Goal: Use online tool/utility: Use online tool/utility

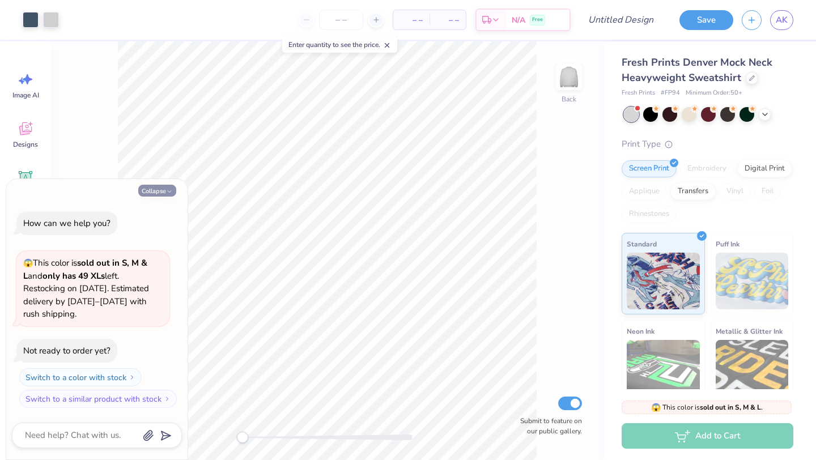
click at [149, 192] on button "Collapse" at bounding box center [157, 191] width 38 height 12
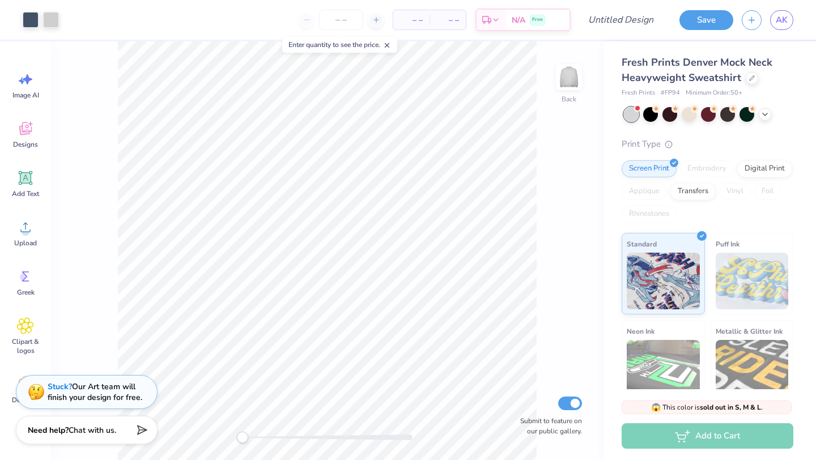
scroll to position [100, 0]
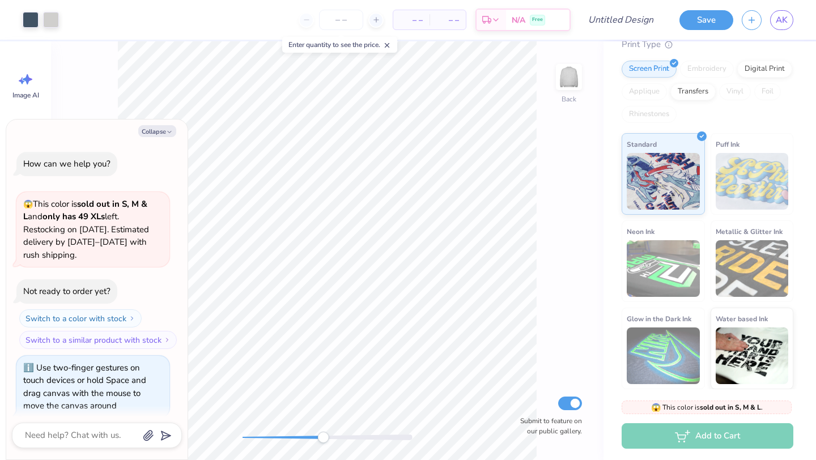
drag, startPoint x: 240, startPoint y: 438, endPoint x: 318, endPoint y: 436, distance: 77.7
click at [320, 437] on div "Accessibility label" at bounding box center [322, 437] width 11 height 11
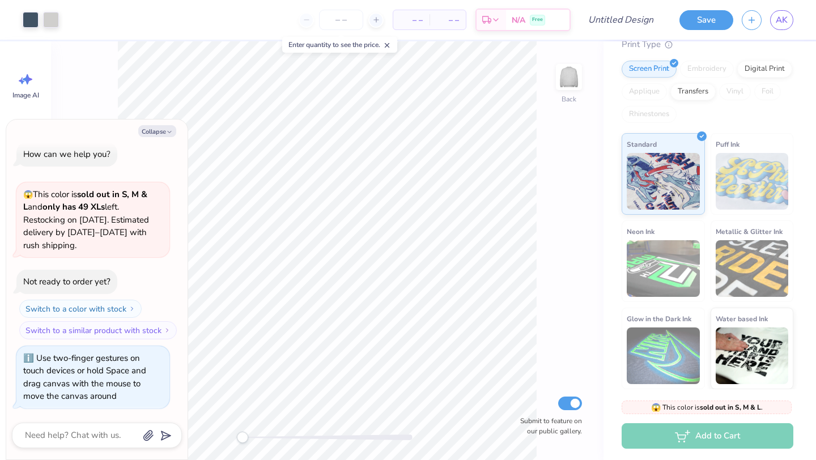
click at [231, 433] on div "Back Submit to feature on our public gallery." at bounding box center [327, 250] width 553 height 419
click at [155, 131] on button "Collapse" at bounding box center [157, 131] width 38 height 12
type textarea "x"
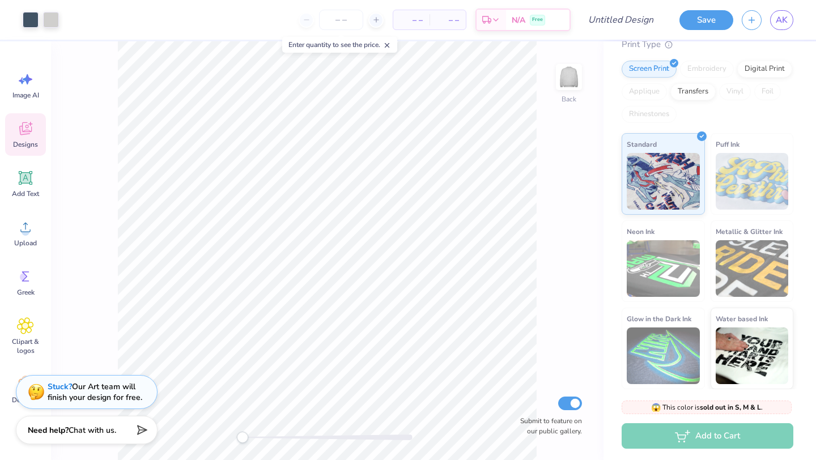
click at [21, 134] on icon at bounding box center [25, 130] width 11 height 9
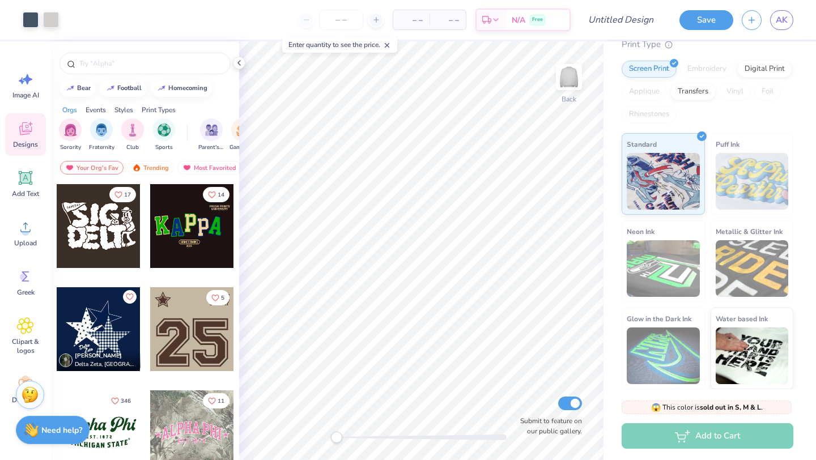
click at [88, 227] on div at bounding box center [99, 226] width 84 height 84
type input "11.26"
type input "7.43"
type input "1.72"
type input "11.00"
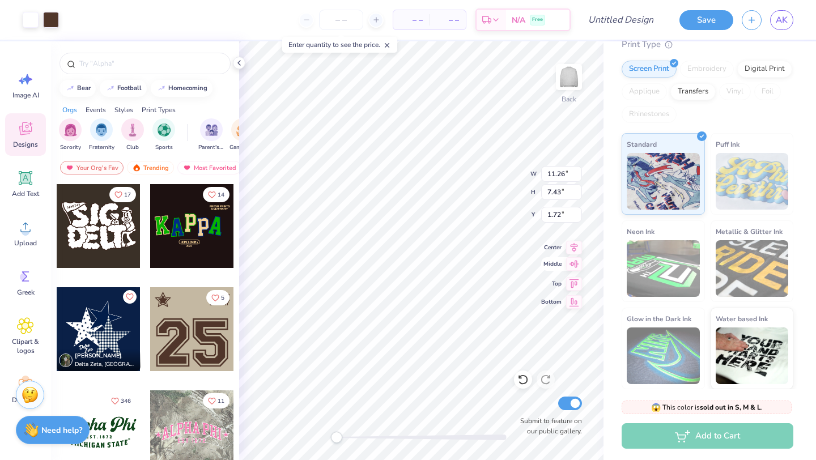
type input "4.75"
type input "2.50"
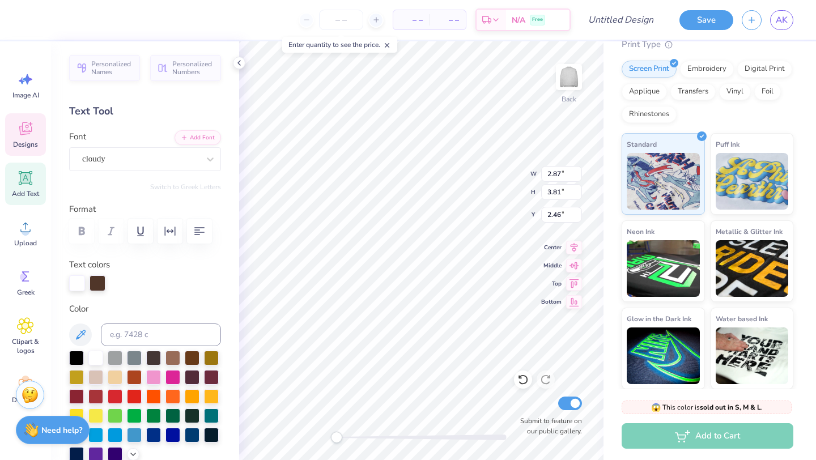
type input "3.19"
type input "3.87"
type input "2.35"
type input "2.87"
type input "3.81"
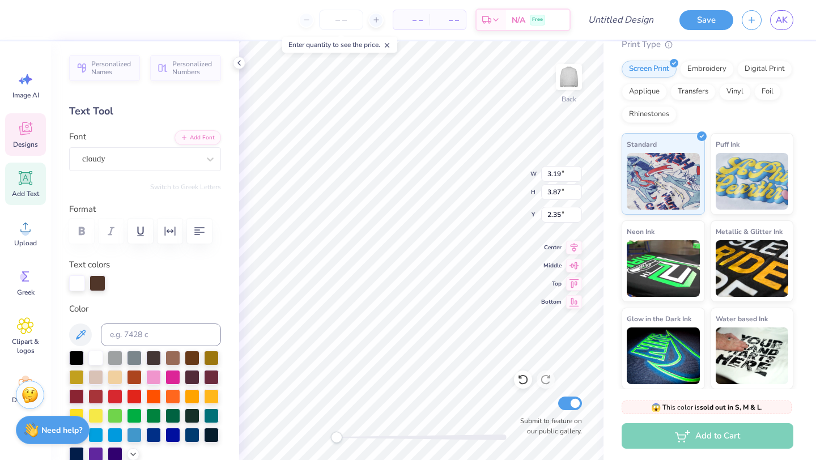
type input "2.46"
type input "1.62"
type input "3.61"
type input "2.43"
type input "4.05"
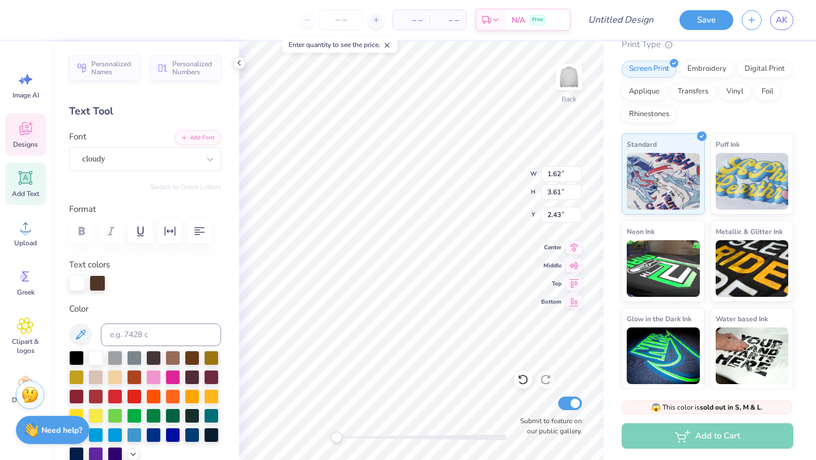
type input "6.18"
type input "2.93"
type input "3.24"
type input "3.76"
type input "5.64"
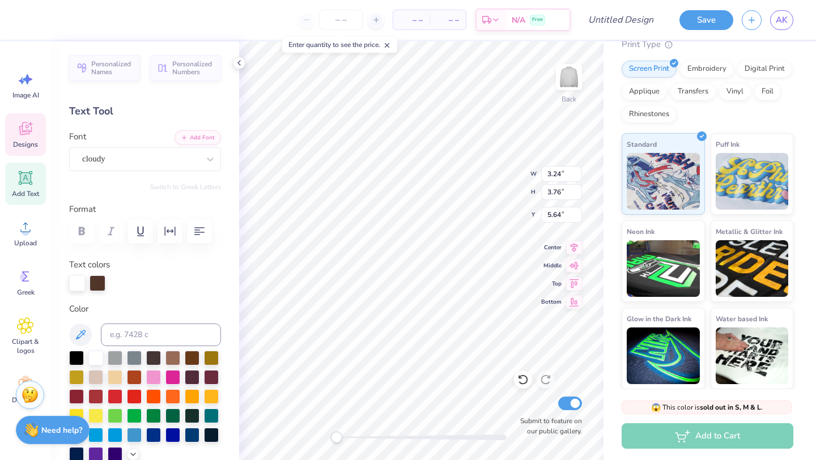
type input "3.19"
type input "3.87"
type input "2.35"
type input "3.24"
type input "3.76"
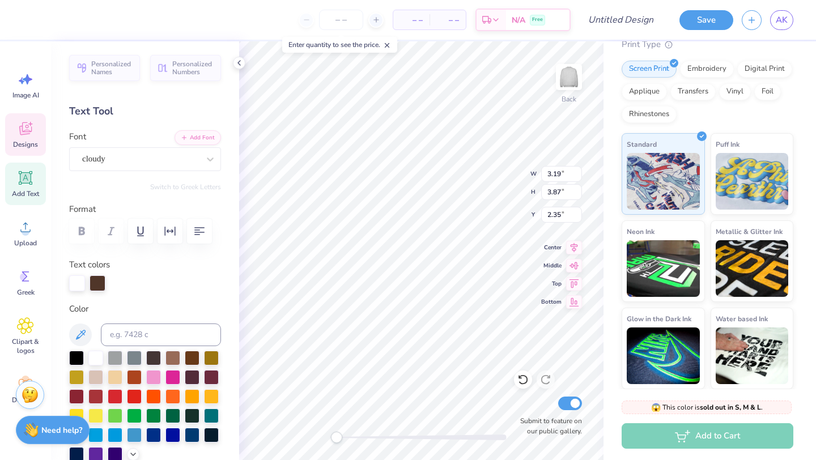
type input "5.64"
type textarea "D"
type textarea "M"
type input "3.19"
type input "3.81"
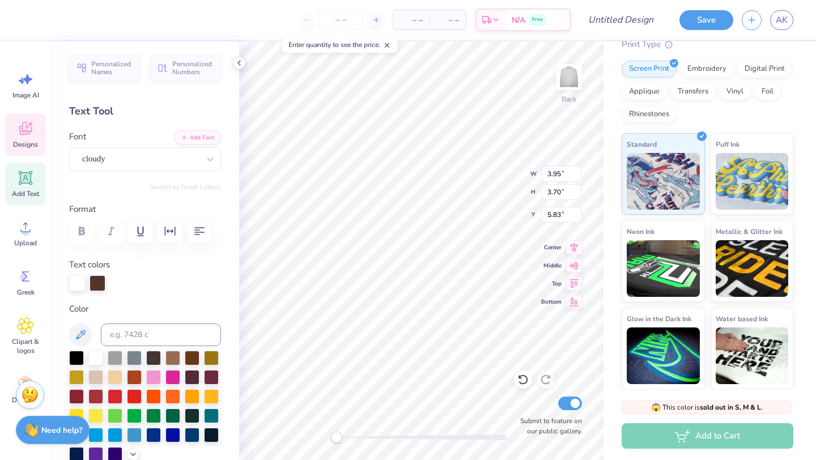
type input "5.72"
type textarea "E"
type textarea "P"
type input "2.87"
type input "3.66"
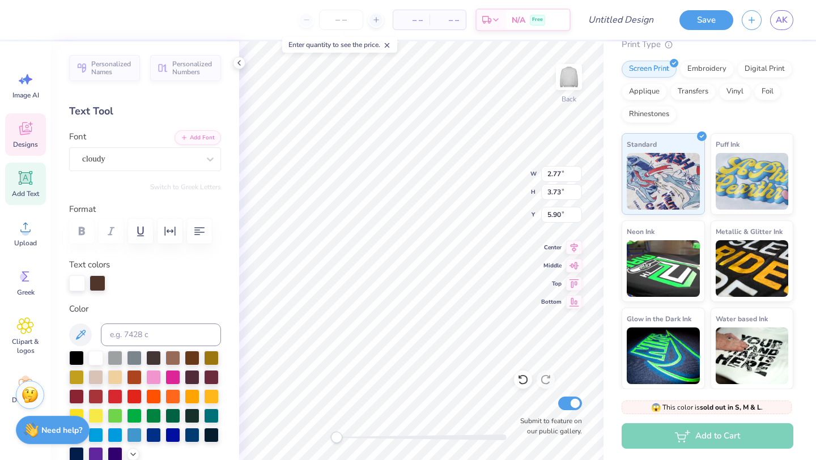
type input "5.70"
type input "2.77"
type input "3.73"
type input "5.68"
type textarea "A"
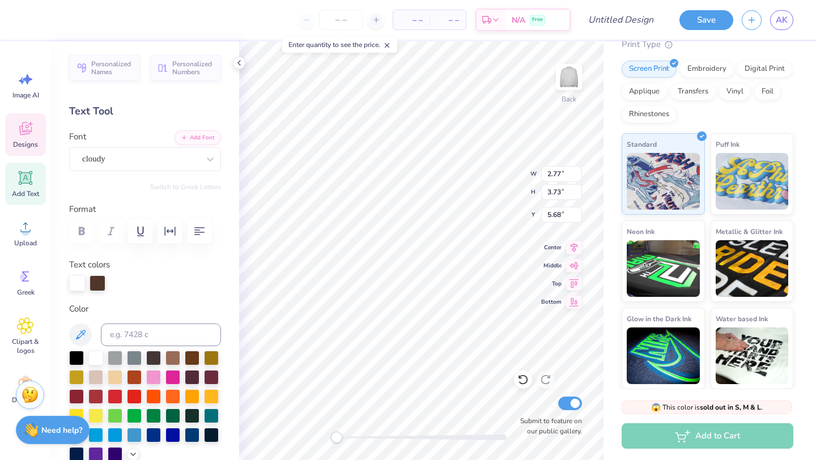
type input "3.39"
type input "4.04"
type input "5.53"
type input "3.03"
type input "3.76"
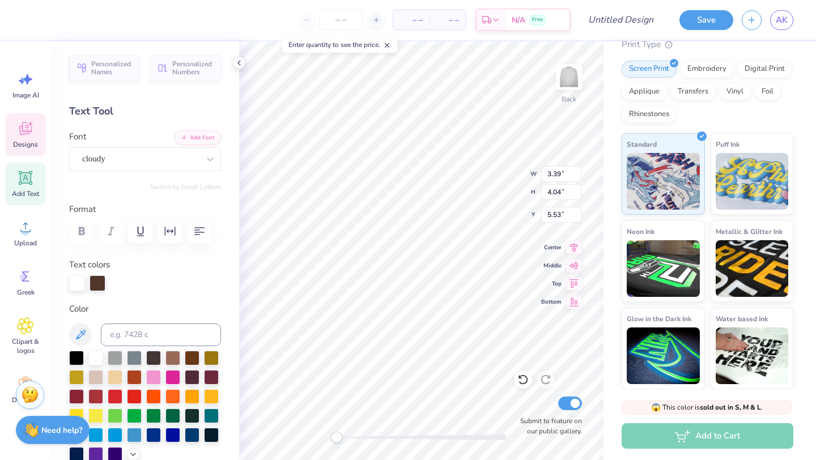
type input "5.89"
type textarea "PhI"
type input "2.87"
type input "3.66"
type input "5.70"
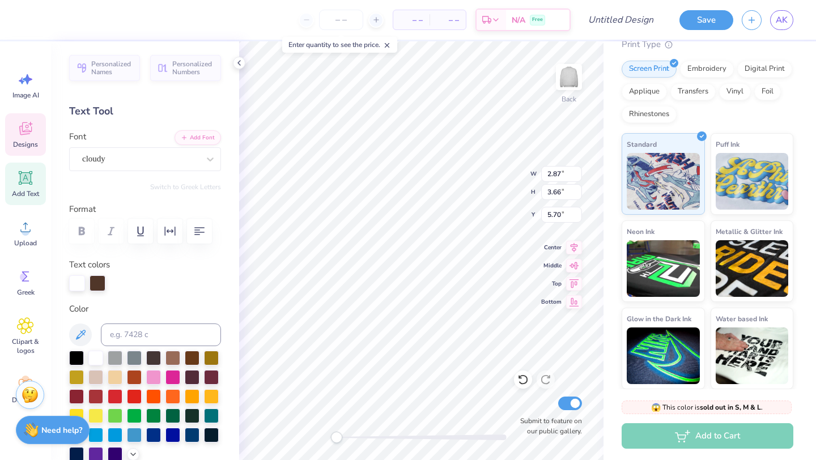
type input "7.87"
type input "3.79"
type input "6.03"
type input "2.87"
type input "3.66"
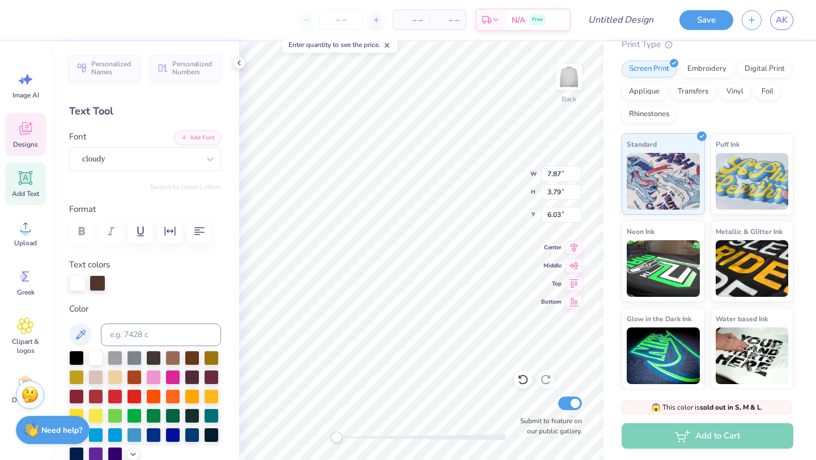
type input "5.70"
type textarea "OMEGA"
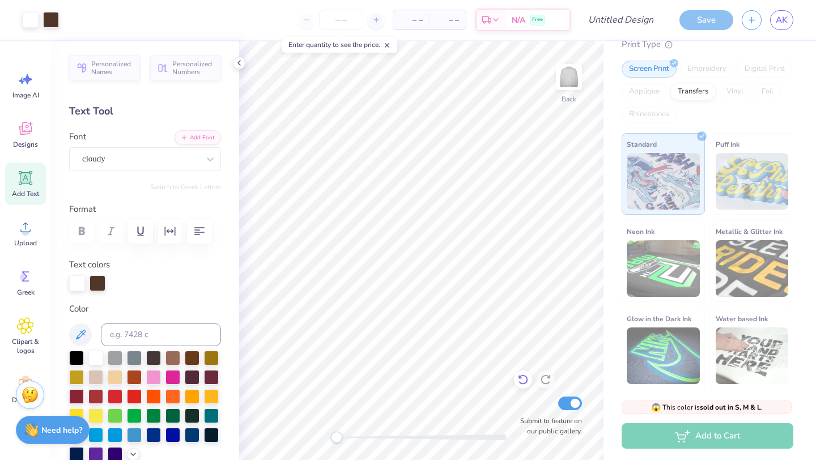
click at [524, 384] on icon at bounding box center [523, 380] width 10 height 10
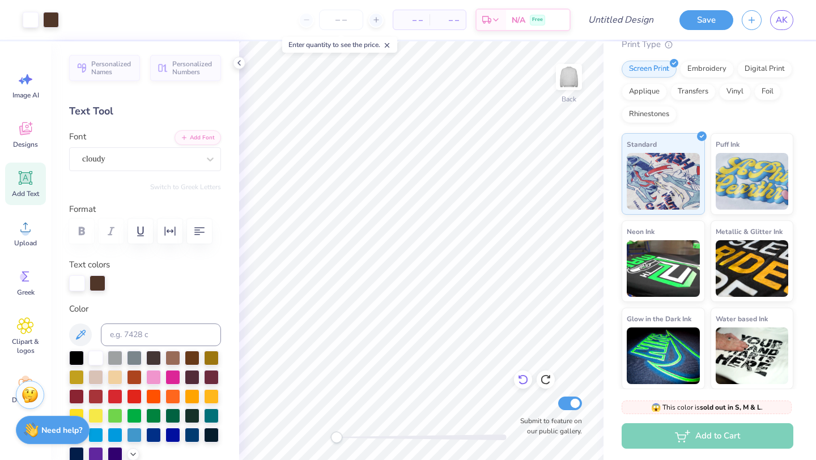
click at [522, 380] on icon at bounding box center [523, 379] width 11 height 11
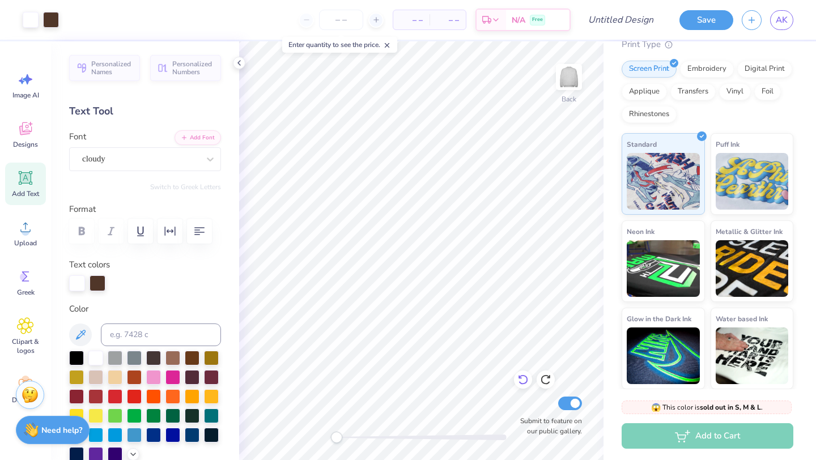
click at [522, 380] on icon at bounding box center [523, 379] width 11 height 11
type textarea "P"
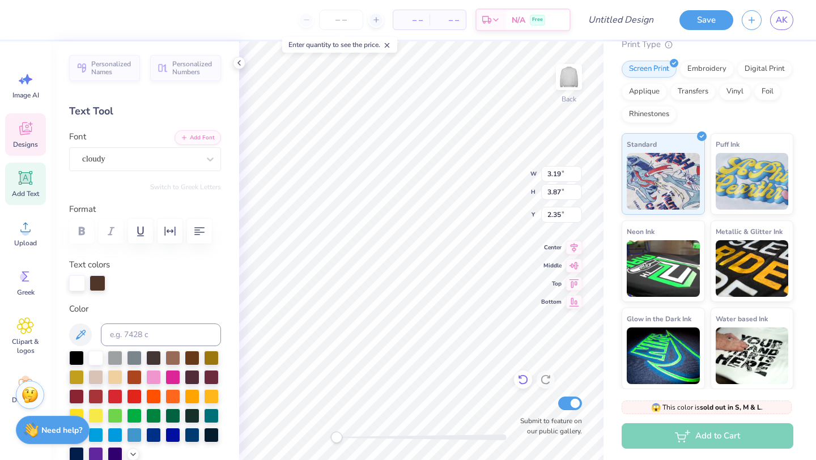
type input "3.19"
type input "3.87"
type input "2.35"
type input "3.73"
type input "3.65"
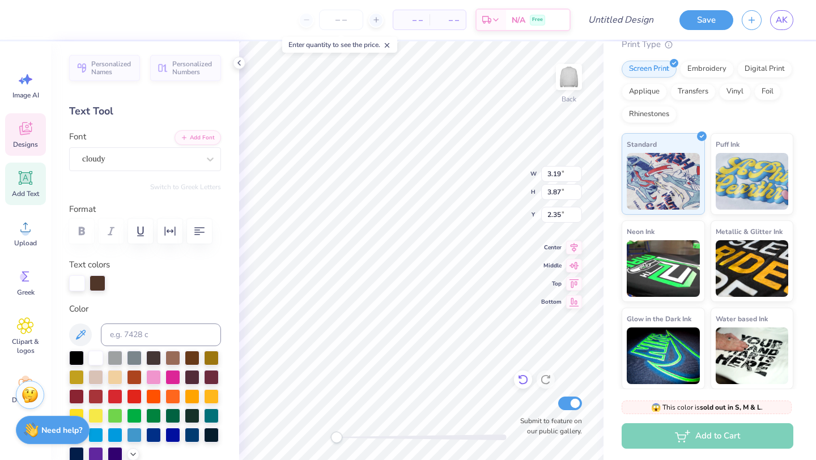
type input "3.02"
type input "2.77"
type input "3.73"
type input "2.61"
type input "3.19"
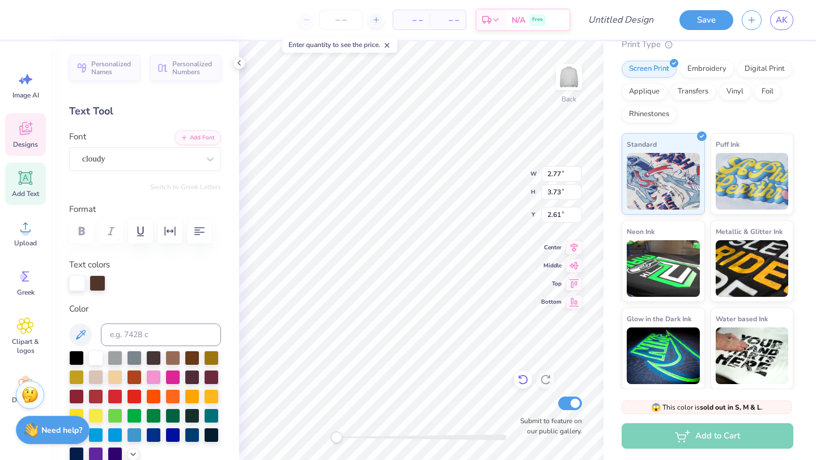
type input "3.87"
type input "2.35"
click at [526, 381] on icon at bounding box center [523, 379] width 11 height 11
click at [521, 375] on icon at bounding box center [523, 379] width 11 height 11
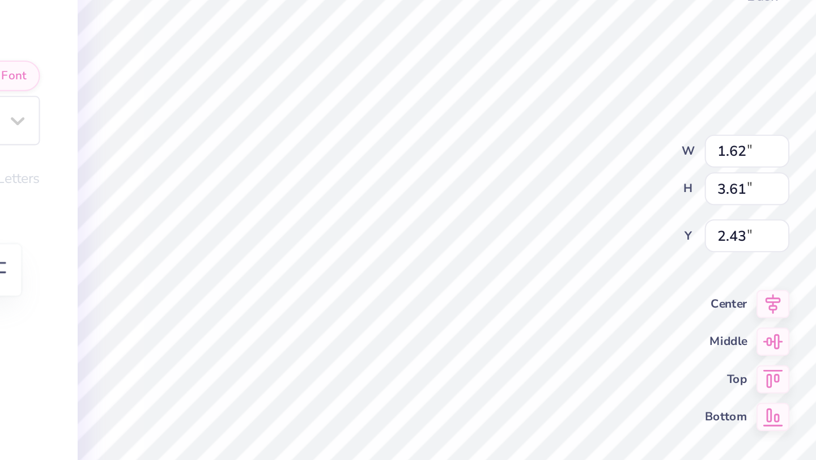
type textarea "P"
type input "3.19"
type input "3.87"
type input "2.35"
type textarea "O"
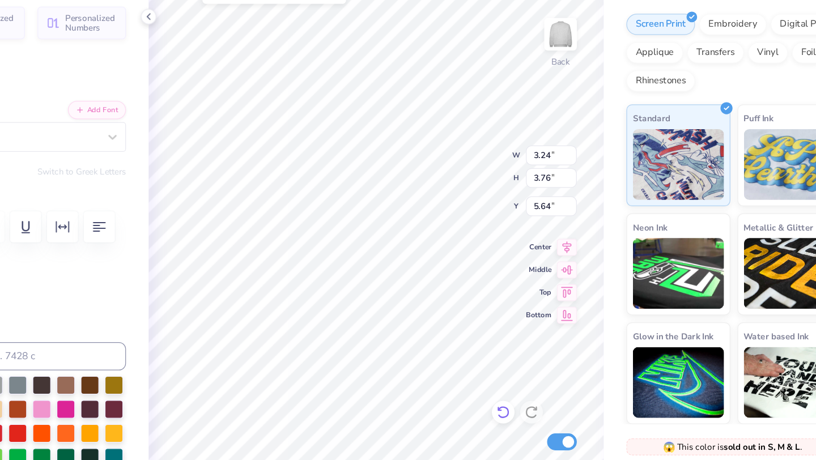
type textarea "E"
type input "3.03"
type input "5.89"
type input "3.19"
type input "3.81"
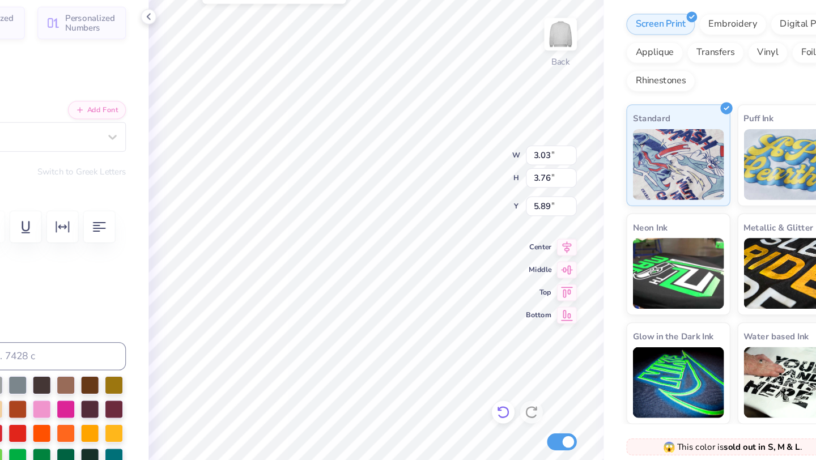
type input "5.72"
click at [523, 382] on icon at bounding box center [523, 379] width 11 height 11
type textarea "P"
type input "3.03"
type input "3.76"
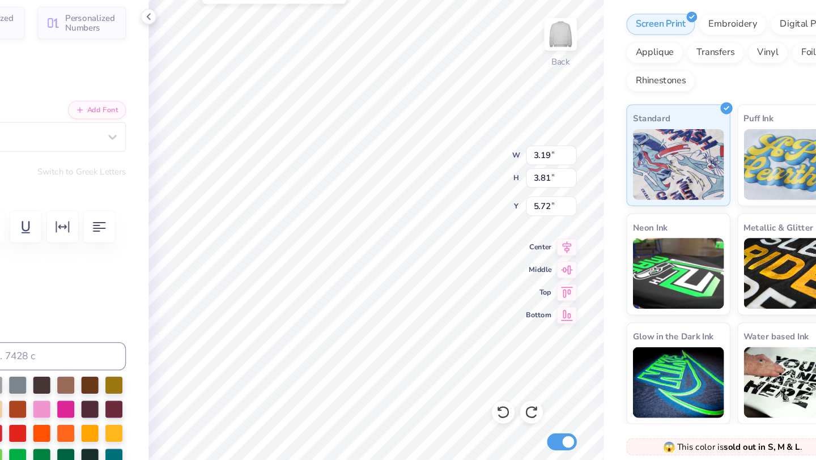
type input "5.89"
type input "2.87"
type input "3.66"
type input "5.70"
type input "3.03"
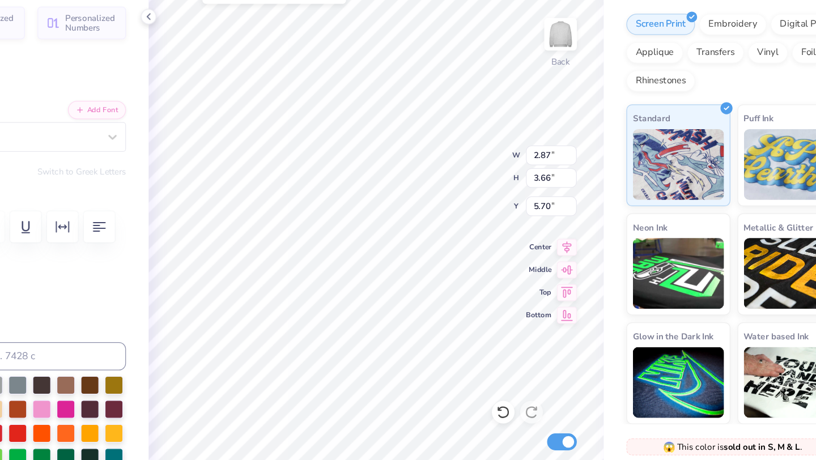
type input "3.76"
type input "5.89"
type textarea "S"
type input "2.79"
type input "3.87"
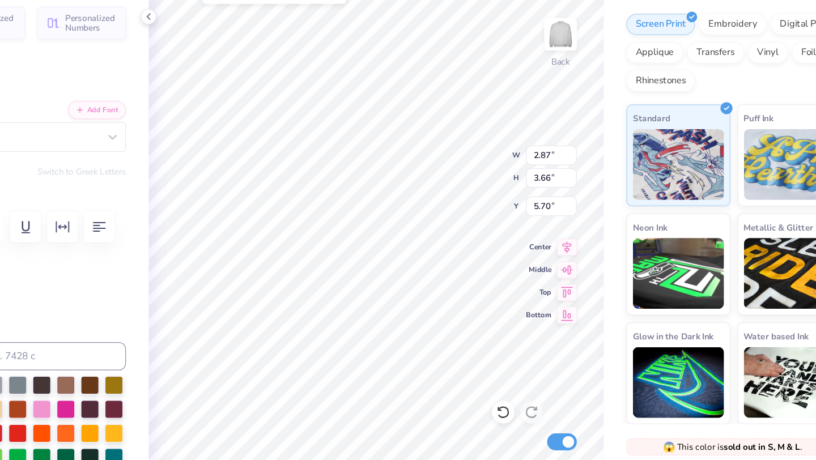
type input "5.99"
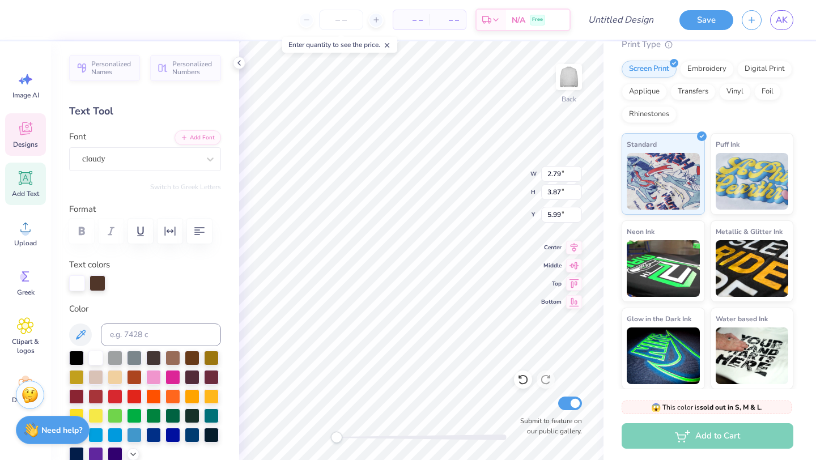
type input "1.89"
type input "0.69"
type input "2.54"
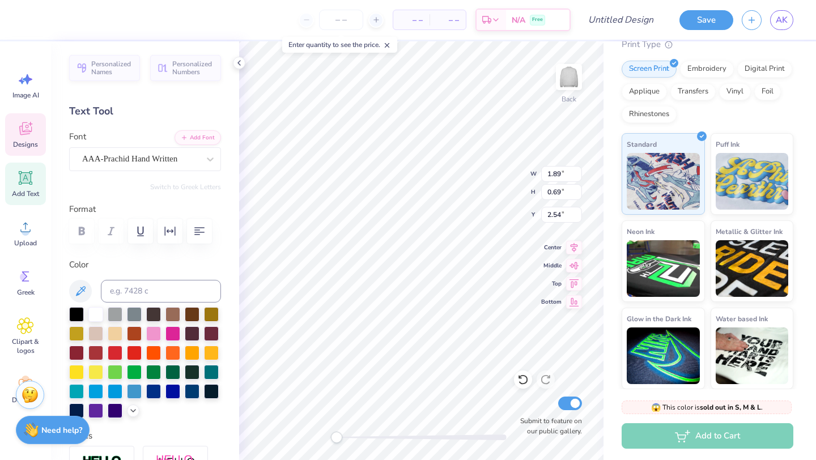
scroll to position [0, 2]
drag, startPoint x: 338, startPoint y: 439, endPoint x: 352, endPoint y: 438, distance: 13.7
click at [352, 438] on div "Accessibility label" at bounding box center [351, 437] width 11 height 11
type input "3.07"
type input "3.88"
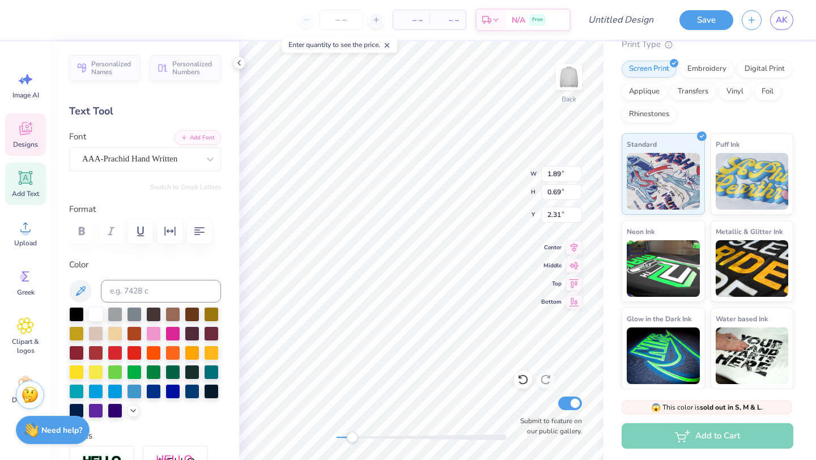
type input "5.78"
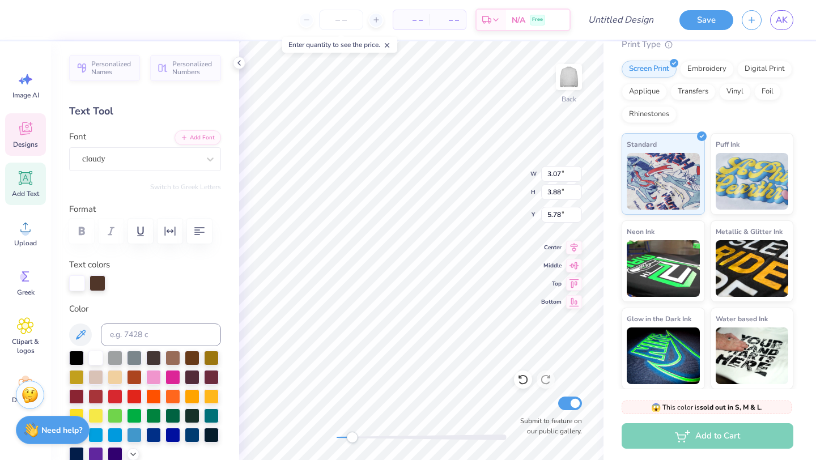
type textarea "1"
type input "2.77"
type input "3.73"
type input "5.70"
type textarea "9"
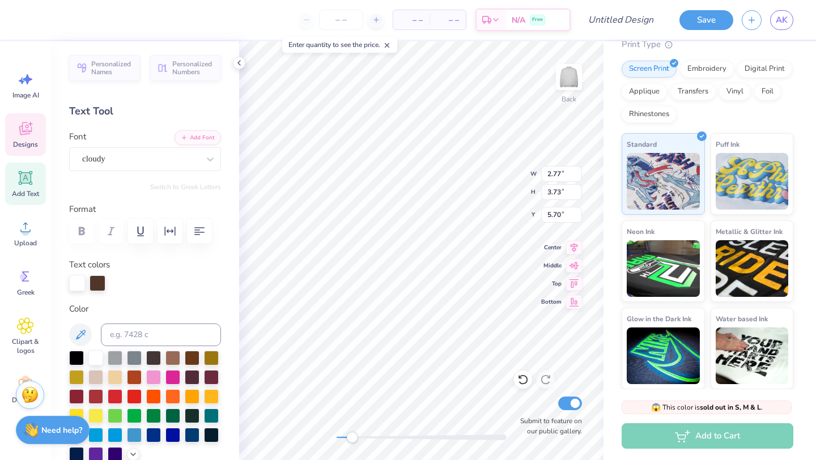
type input "2.87"
type input "3.66"
type input "2.79"
type input "3.87"
type input "5.68"
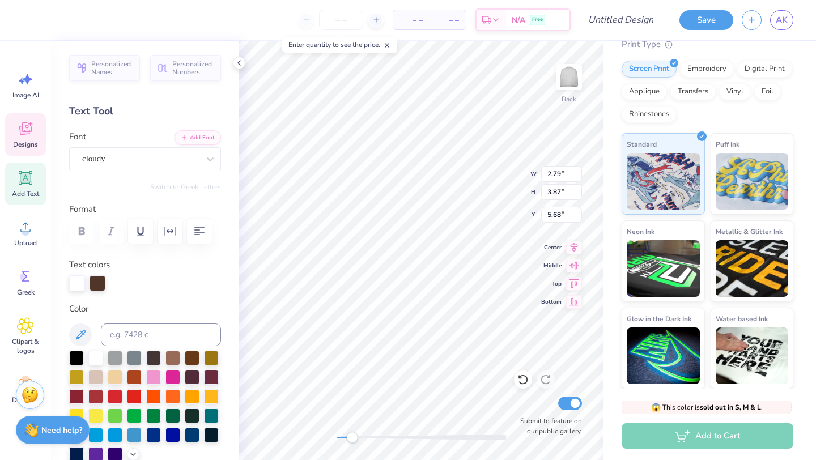
type textarea "S"
type textarea "9"
type textarea "T"
type textarea "5"
type input "2.48"
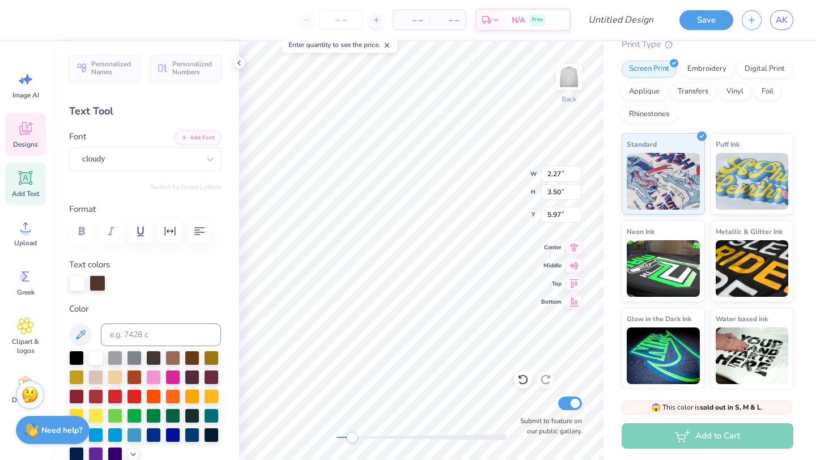
type input "3.67"
type input "5.78"
type input "2.75"
type input "3.66"
type input "5.89"
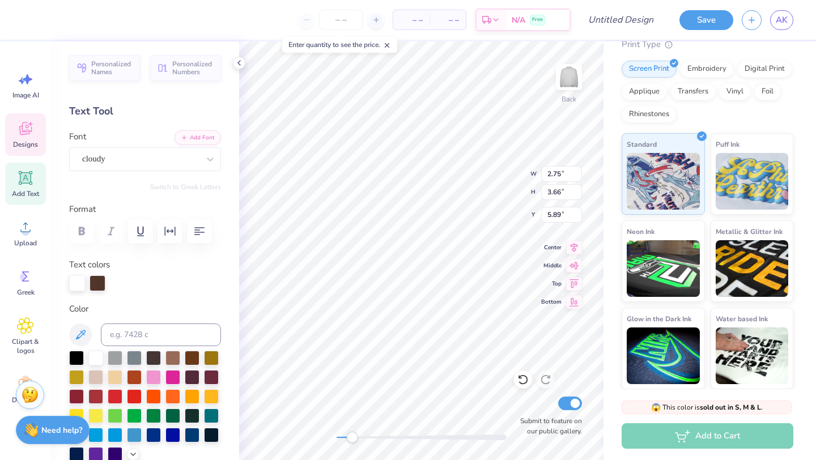
type input "2.48"
type input "3.67"
type input "5.68"
type input "2.75"
type input "3.66"
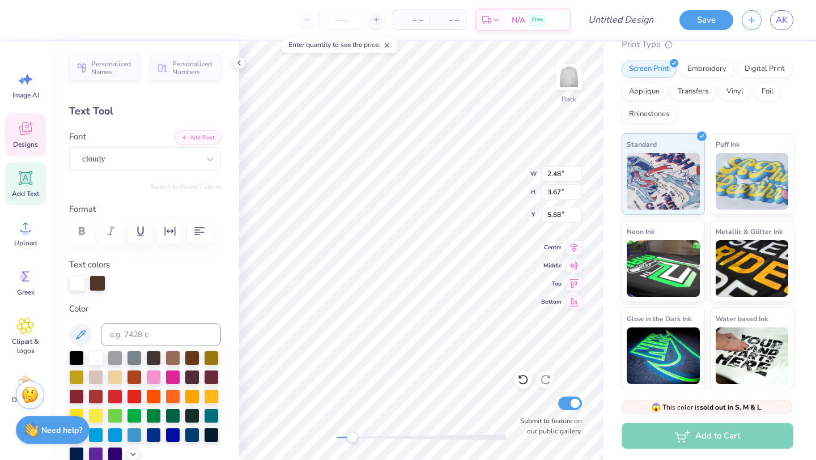
type input "6.01"
drag, startPoint x: 350, startPoint y: 439, endPoint x: 332, endPoint y: 439, distance: 18.2
click at [332, 439] on div "Accessibility label" at bounding box center [336, 437] width 11 height 11
type input "2.27"
type input "3.50"
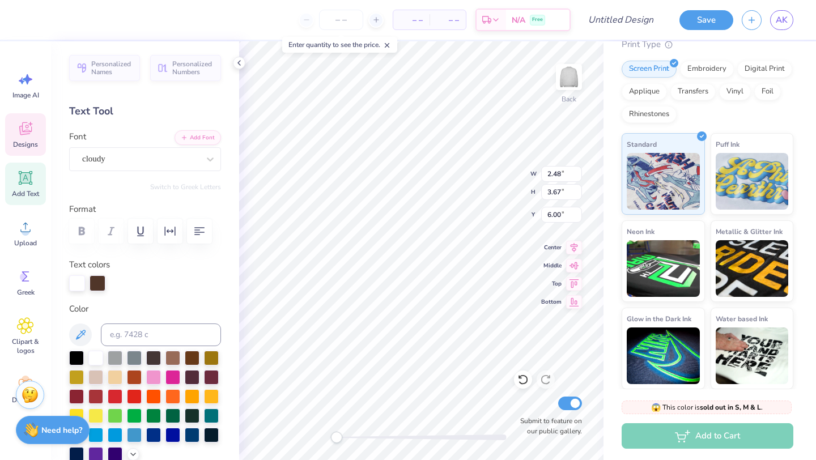
type input "5.89"
type input "2.75"
type input "3.66"
type input "5.68"
type input "2.48"
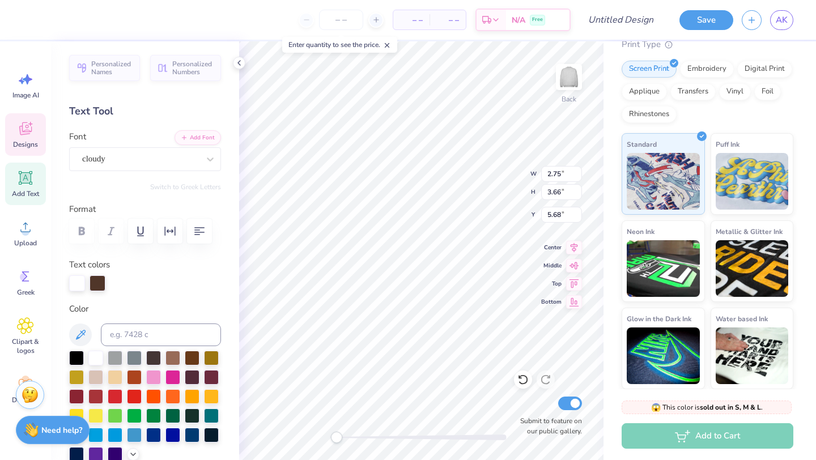
type input "3.67"
type input "5.55"
type input "2.75"
type input "3.66"
type input "5.86"
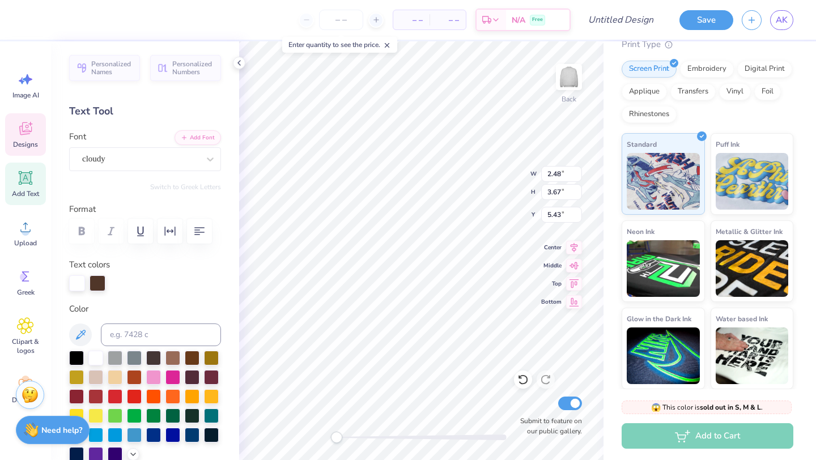
type input "2.27"
type input "3.50"
type input "5.68"
type input "2.48"
type input "3.67"
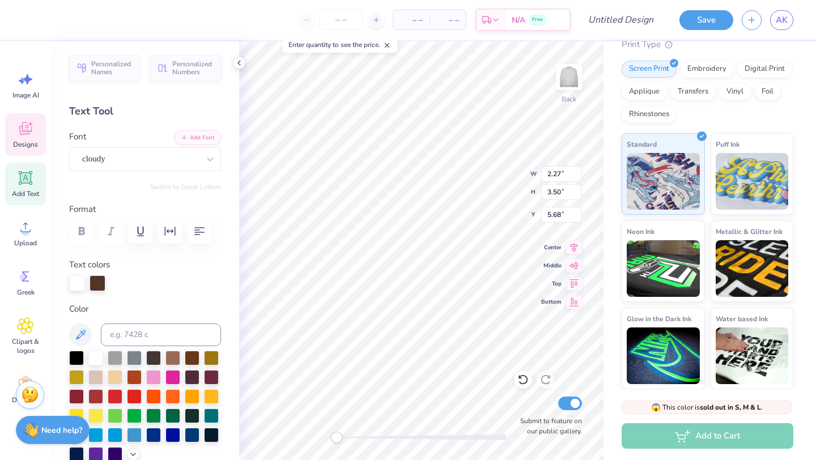
type input "5.10"
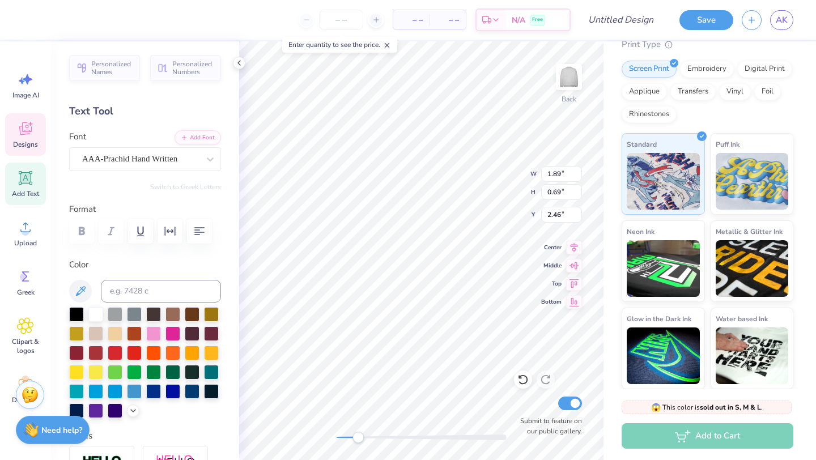
drag, startPoint x: 336, startPoint y: 441, endPoint x: 358, endPoint y: 443, distance: 22.2
click at [358, 443] on div "Accessibility label" at bounding box center [358, 437] width 11 height 11
type textarea "EPSILON"
click at [301, 431] on div "Back Submit to feature on our public gallery." at bounding box center [421, 250] width 365 height 419
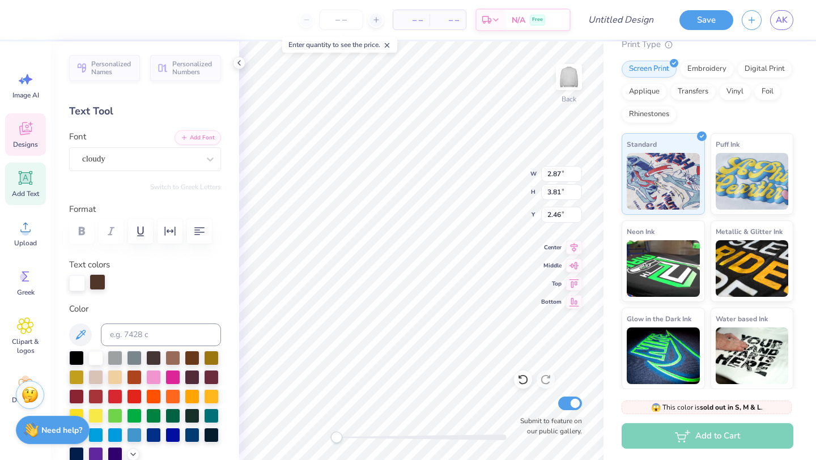
click at [96, 282] on div at bounding box center [98, 282] width 16 height 16
type input "2.77"
type input "3.73"
type input "2.71"
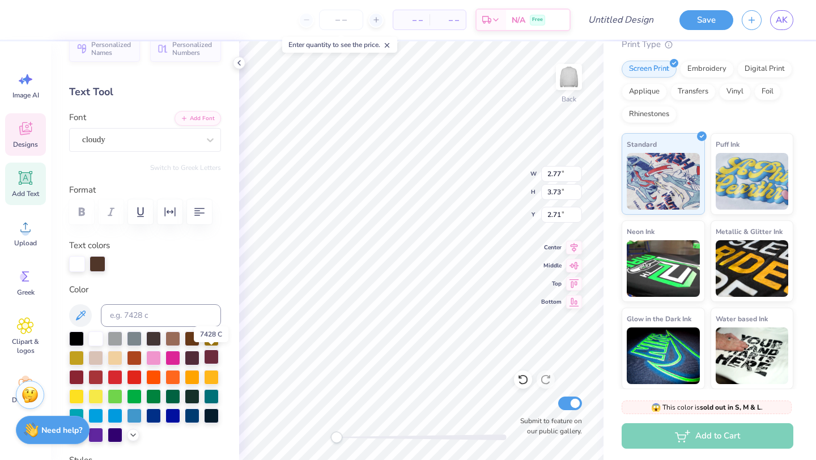
scroll to position [20, 0]
click at [100, 261] on div at bounding box center [98, 263] width 16 height 16
click at [137, 320] on input at bounding box center [161, 315] width 120 height 23
type input "476"
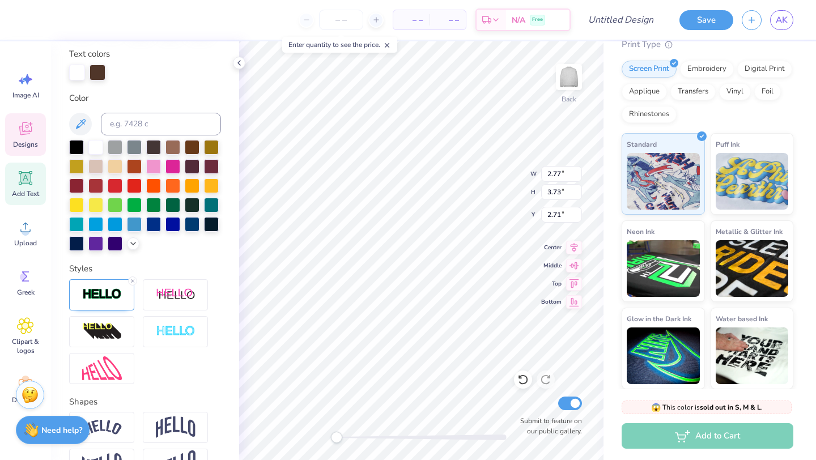
scroll to position [173, 0]
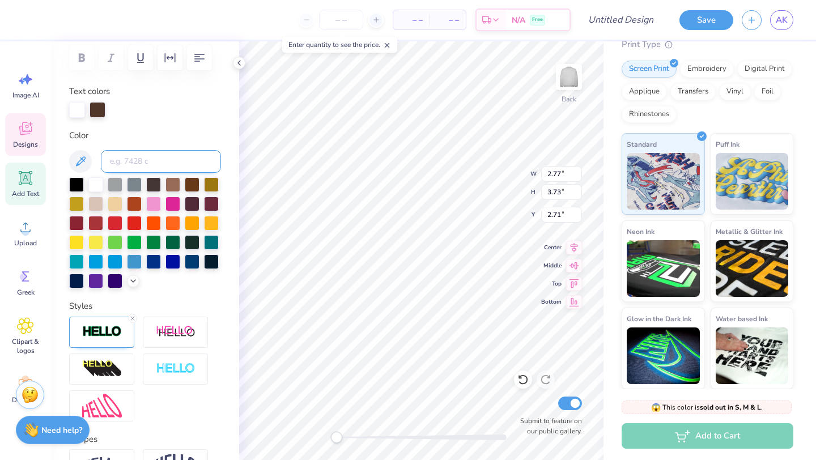
click at [146, 164] on input at bounding box center [161, 161] width 120 height 23
type input "476"
click at [130, 278] on icon at bounding box center [133, 280] width 9 height 9
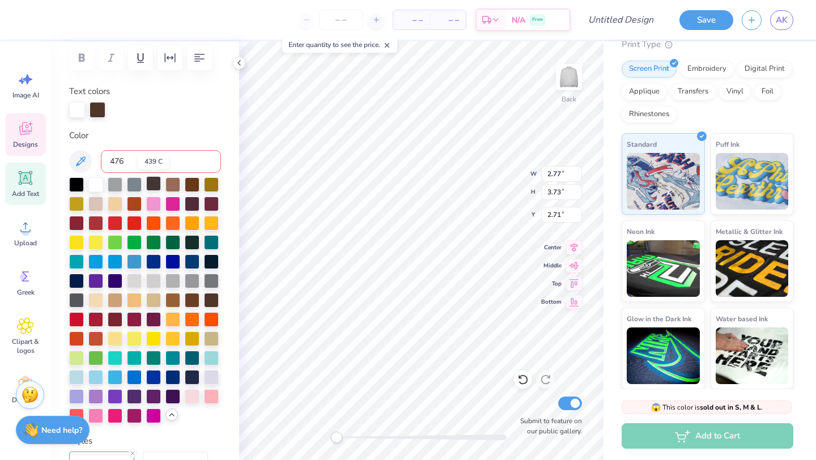
click at [153, 187] on div at bounding box center [153, 183] width 15 height 15
type input "3.43"
type input "3.68"
type input "2.55"
click at [155, 185] on div at bounding box center [153, 183] width 15 height 15
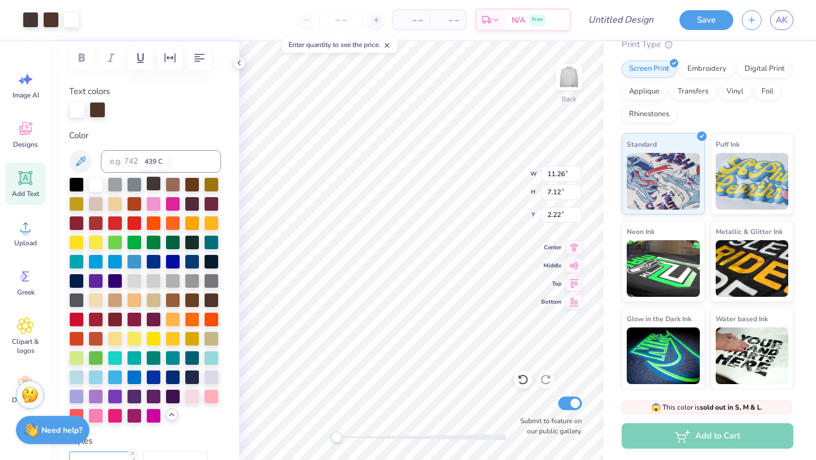
click at [155, 185] on div at bounding box center [153, 183] width 15 height 15
click at [528, 382] on icon at bounding box center [523, 379] width 11 height 11
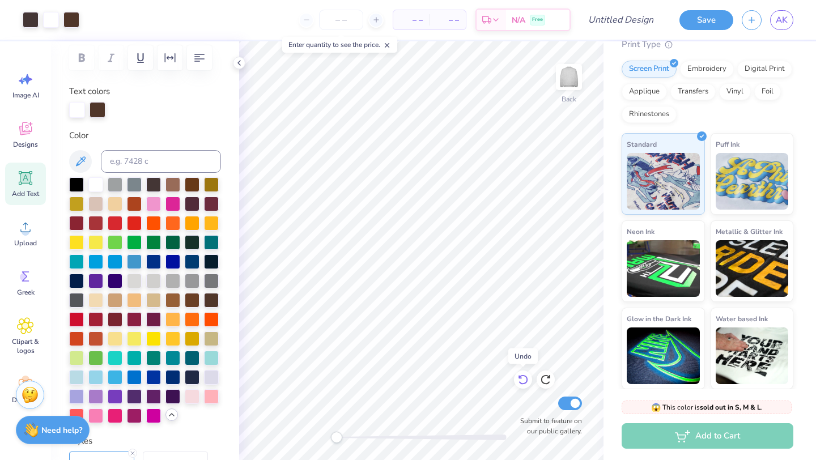
click at [527, 382] on icon at bounding box center [523, 379] width 11 height 11
click at [525, 382] on icon at bounding box center [523, 379] width 11 height 11
click at [154, 182] on div at bounding box center [153, 183] width 15 height 15
click at [526, 384] on icon at bounding box center [523, 379] width 11 height 11
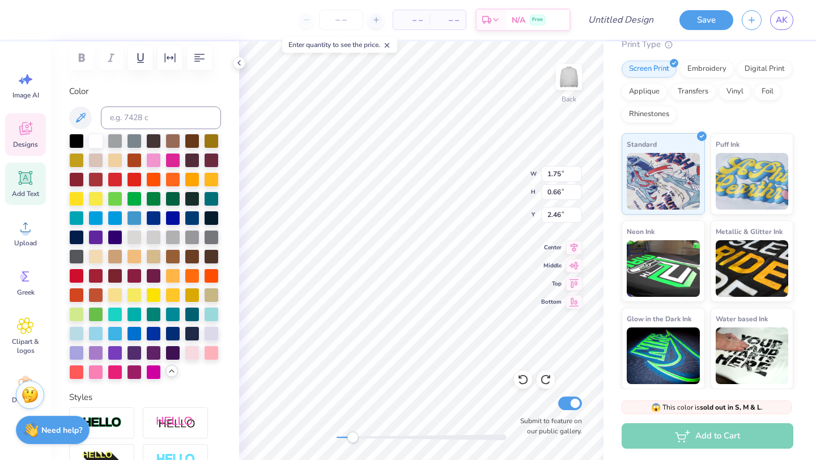
click at [352, 430] on div "Back W 1.75 1.75 " H 0.66 0.66 " Y 2.46 2.46 " Center Middle Top Bottom Submit …" at bounding box center [421, 250] width 365 height 419
drag, startPoint x: 337, startPoint y: 439, endPoint x: 351, endPoint y: 438, distance: 14.2
click at [351, 438] on div "Accessibility label" at bounding box center [353, 437] width 11 height 11
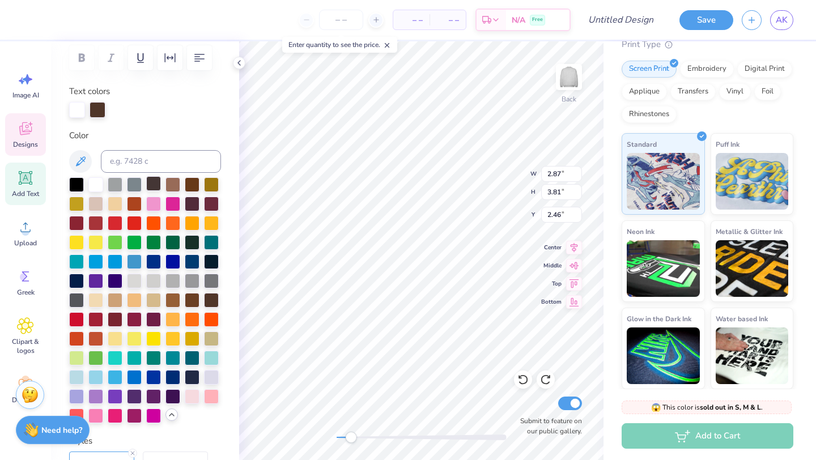
click at [148, 180] on div at bounding box center [153, 183] width 15 height 15
type input "2.77"
type input "3.73"
type input "2.71"
click at [155, 184] on div at bounding box center [153, 183] width 15 height 15
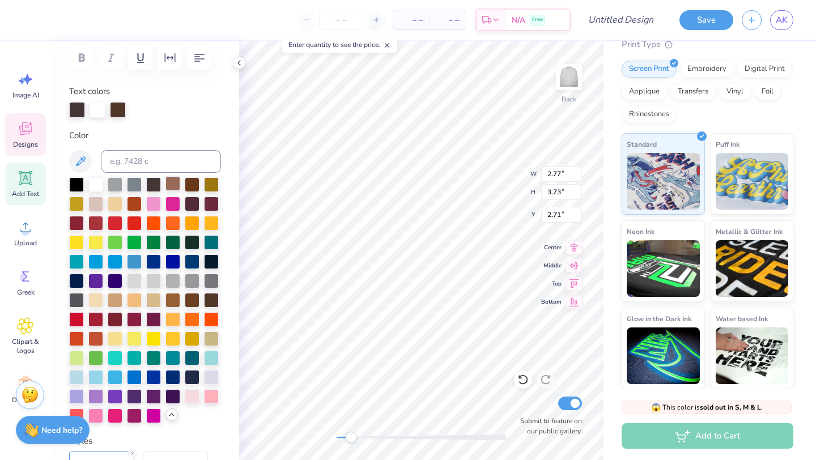
type input "3.43"
type input "3.68"
type input "2.55"
click at [155, 185] on div at bounding box center [153, 183] width 15 height 15
type input "4.05"
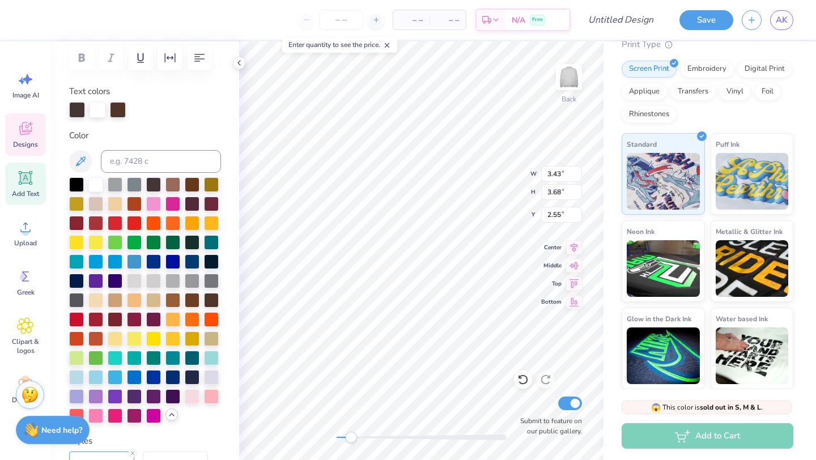
type input "6.18"
type input "2.93"
click at [156, 183] on div at bounding box center [153, 183] width 15 height 15
type input "3.73"
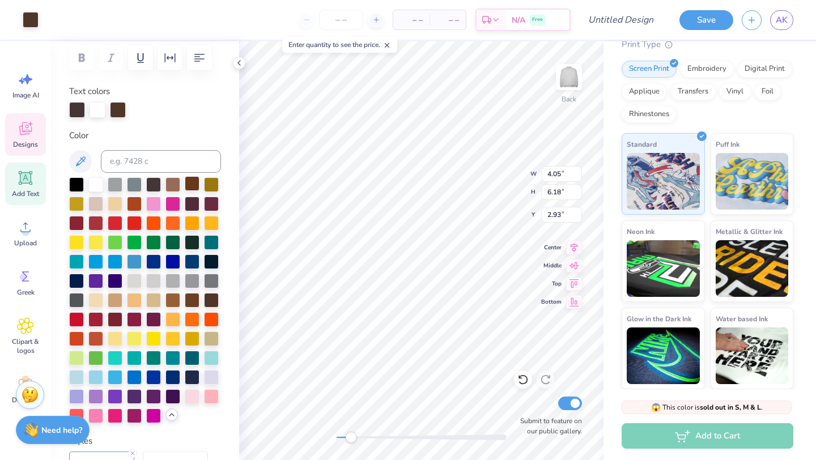
type input "3.65"
type input "3.02"
click at [155, 187] on div at bounding box center [153, 183] width 15 height 15
click at [155, 185] on div at bounding box center [153, 183] width 15 height 15
type input "2.27"
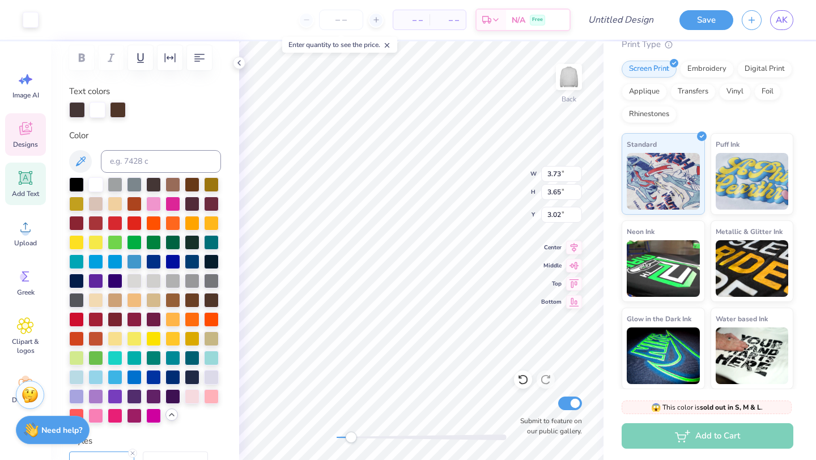
type input "3.50"
type input "5.68"
click at [154, 184] on div at bounding box center [153, 183] width 15 height 15
type input "2.48"
type input "3.67"
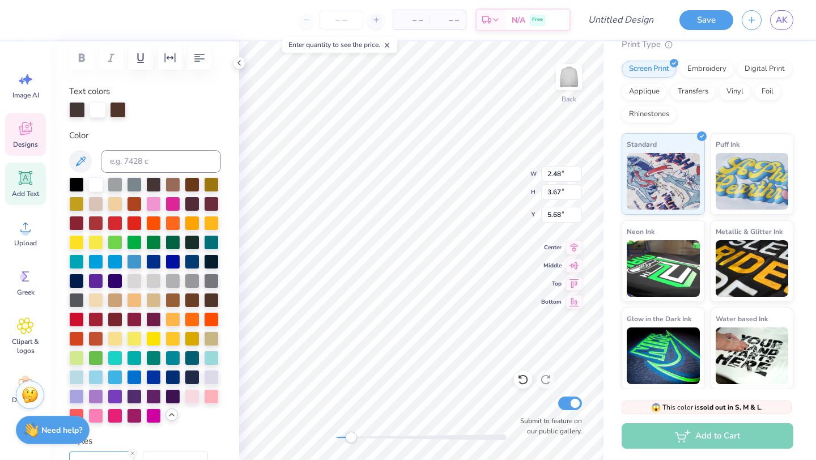
type input "5.55"
click at [302, 431] on div "Back W 2.48 2.48 " H 3.67 3.67 " Y 5.55 5.55 " Center Middle Top Bottom Submit …" at bounding box center [421, 250] width 365 height 419
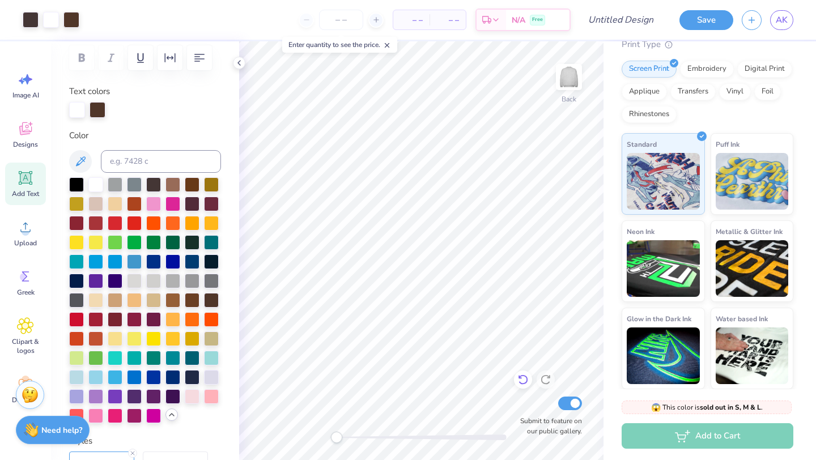
click at [524, 384] on icon at bounding box center [523, 379] width 11 height 11
click at [524, 383] on icon at bounding box center [523, 380] width 10 height 10
click at [524, 382] on icon at bounding box center [523, 379] width 11 height 11
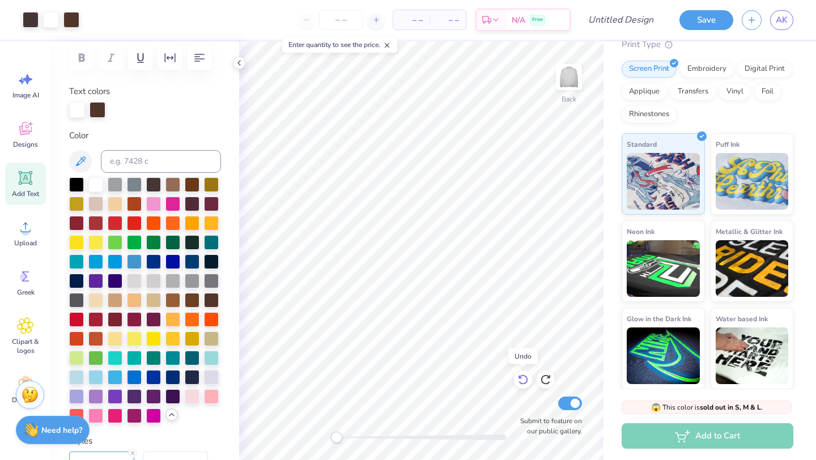
click at [525, 380] on icon at bounding box center [523, 379] width 11 height 11
click at [523, 379] on icon at bounding box center [523, 379] width 11 height 11
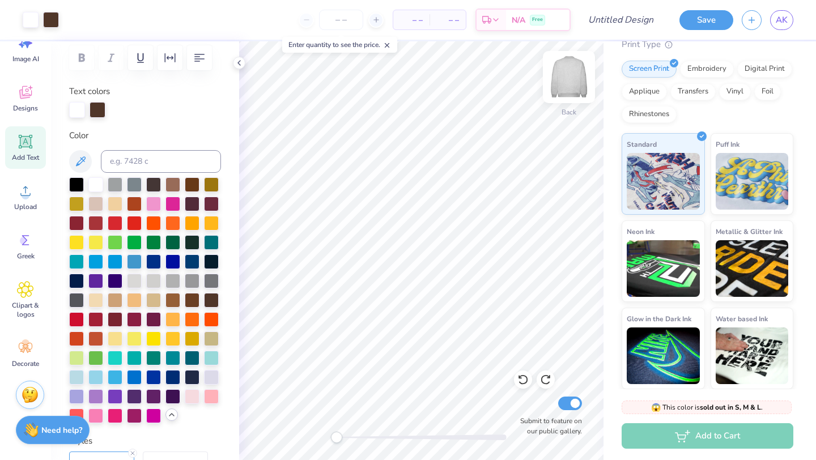
click at [570, 69] on img at bounding box center [569, 76] width 45 height 45
click at [27, 97] on icon at bounding box center [25, 92] width 17 height 17
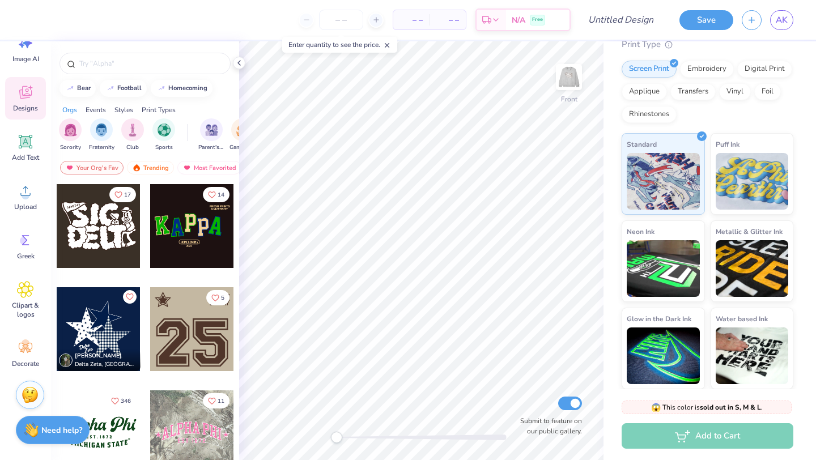
scroll to position [47, 0]
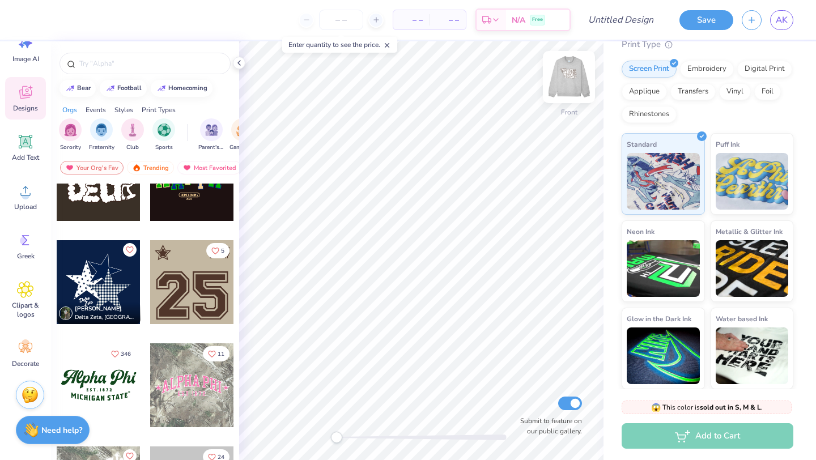
click at [573, 77] on img at bounding box center [569, 76] width 45 height 45
click at [284, 439] on div "Back Submit to feature on our public gallery." at bounding box center [421, 250] width 365 height 419
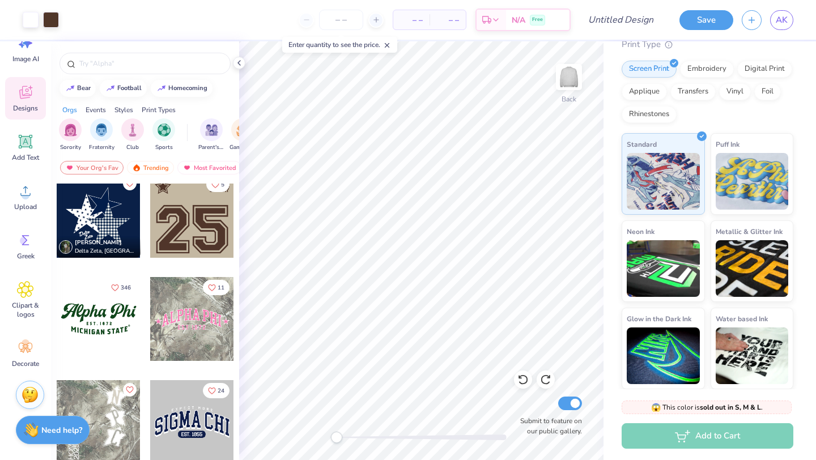
scroll to position [119, 0]
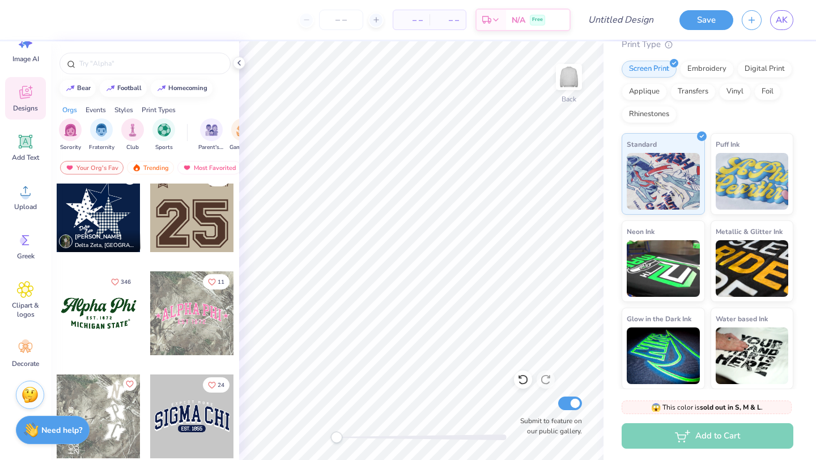
click at [107, 307] on div at bounding box center [99, 314] width 84 height 84
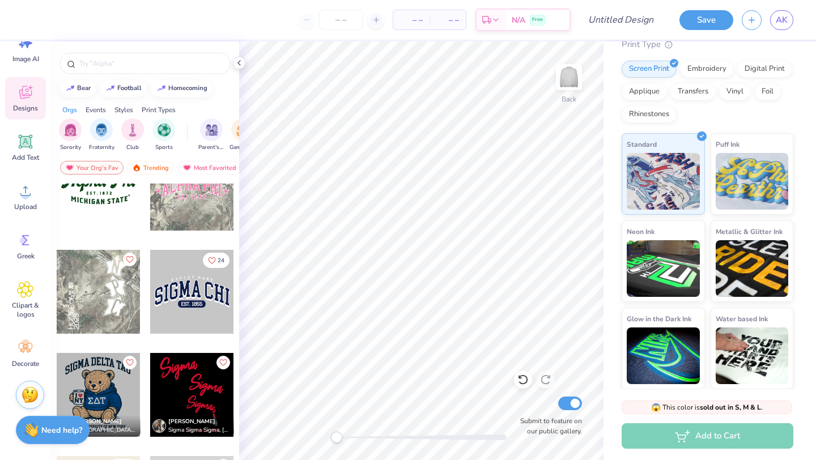
scroll to position [252, 0]
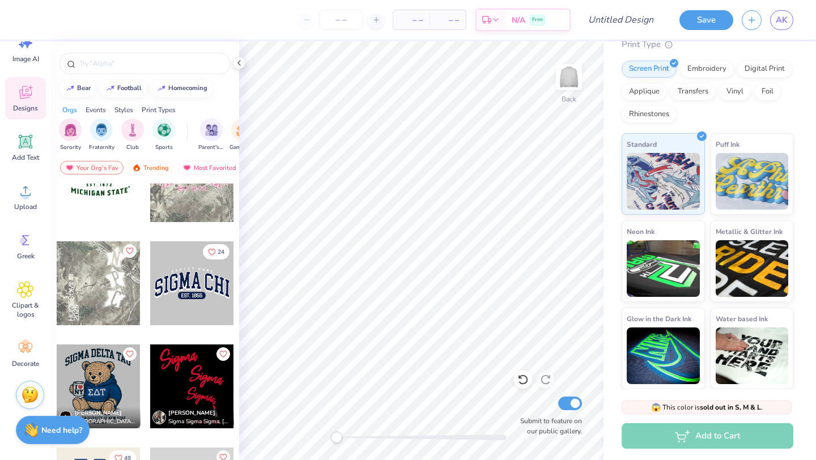
click at [108, 292] on div at bounding box center [99, 284] width 84 height 84
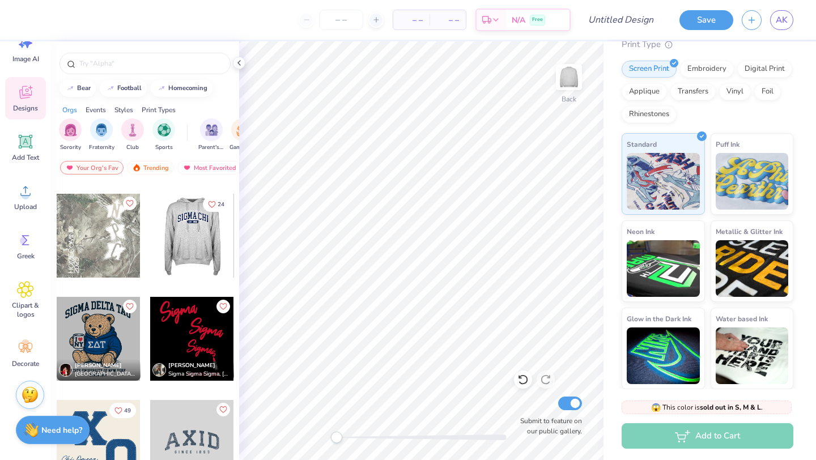
click at [183, 341] on div at bounding box center [192, 339] width 84 height 84
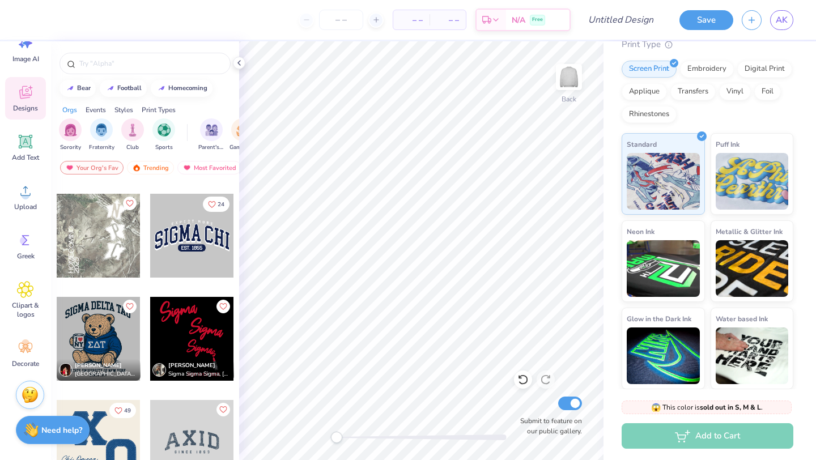
click at [108, 440] on div at bounding box center [99, 442] width 84 height 84
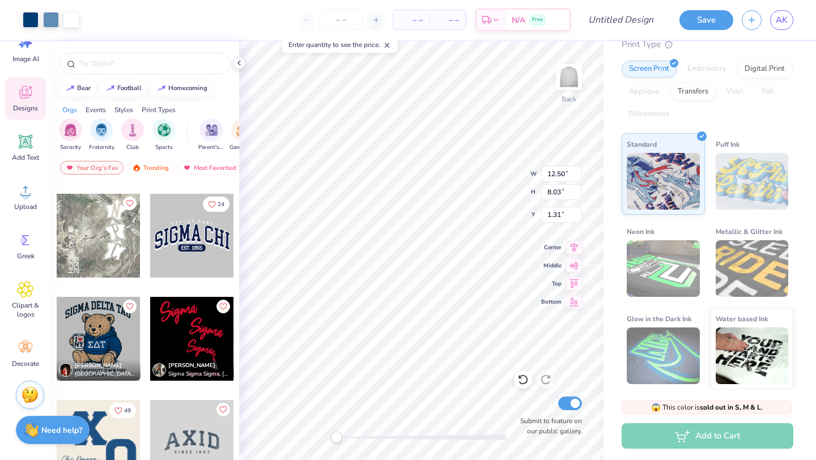
type input "12.50"
type input "8.03"
type input "1.31"
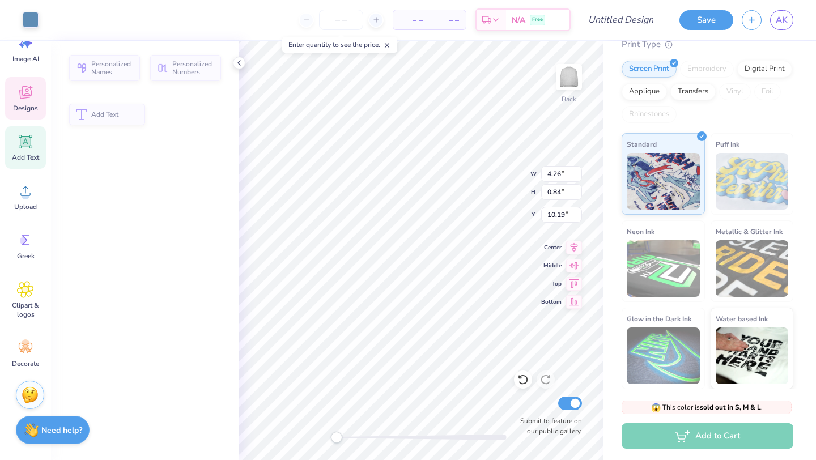
type input "4.26"
type input "0.84"
type input "10.19"
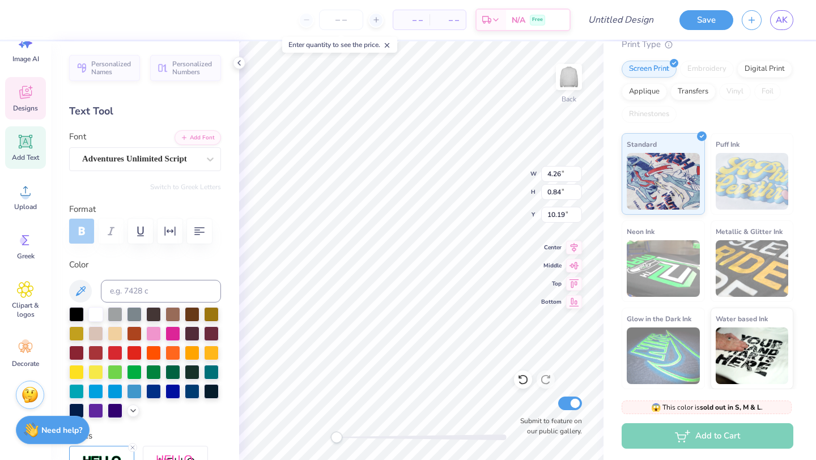
type input "6.16"
type input "1.33"
type input "9.04"
type input "12.04"
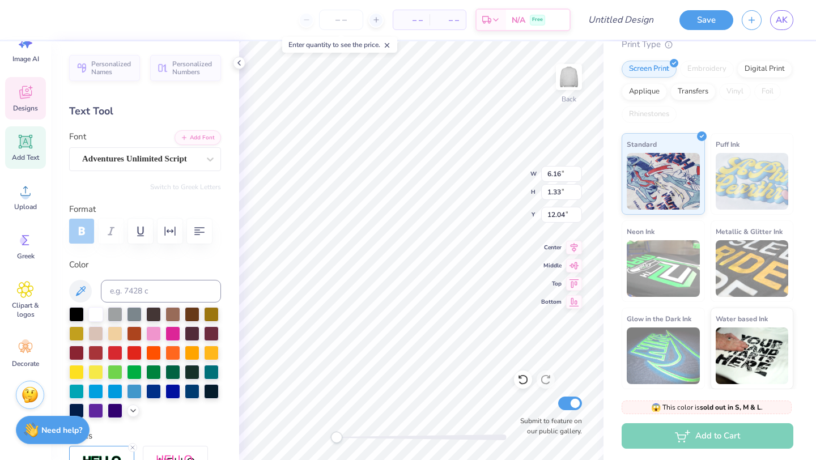
type textarea "C"
type textarea "Sigma Phi Omega"
type textarea "b"
type textarea "Epsilon 1995"
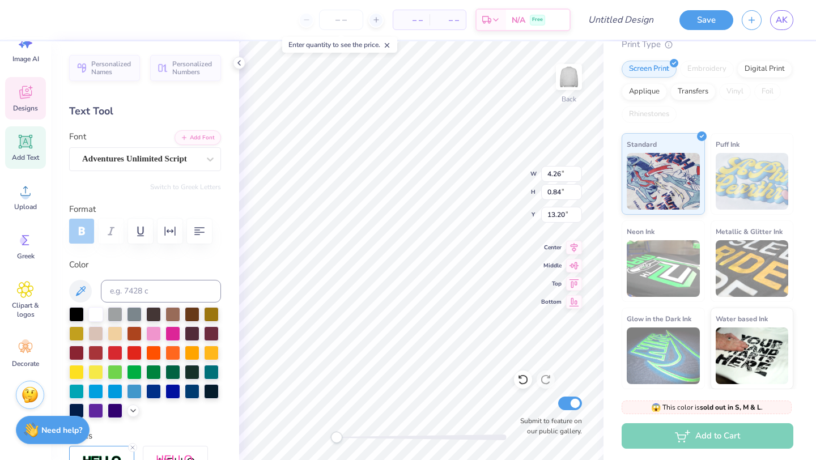
scroll to position [0, 2]
type input "2.90"
type input "2.84"
type input "3.00"
type input "2.75"
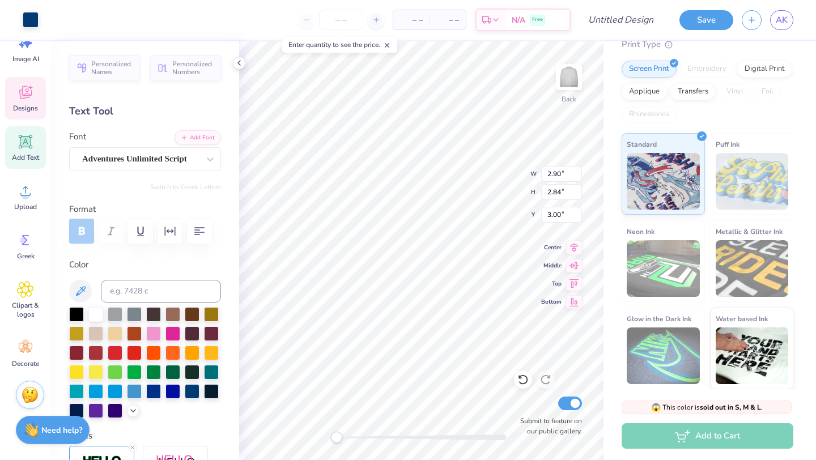
type input "2.74"
type input "3.05"
click at [22, 102] on div "Designs" at bounding box center [25, 98] width 41 height 43
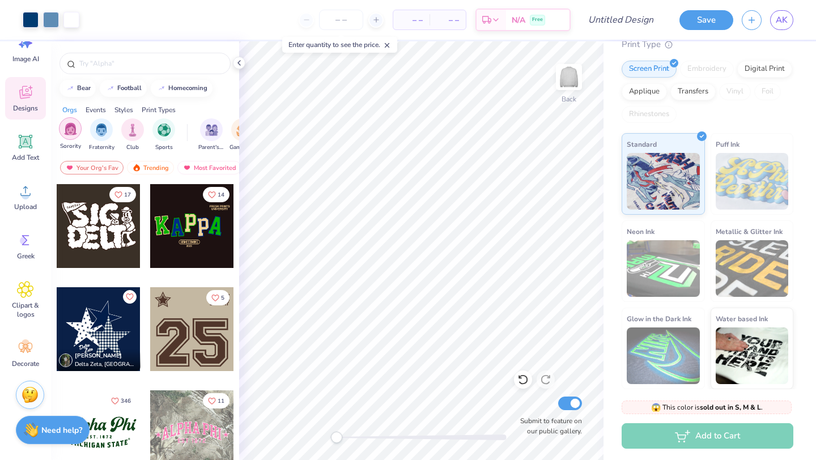
click at [70, 138] on div "filter for Sorority" at bounding box center [70, 128] width 23 height 23
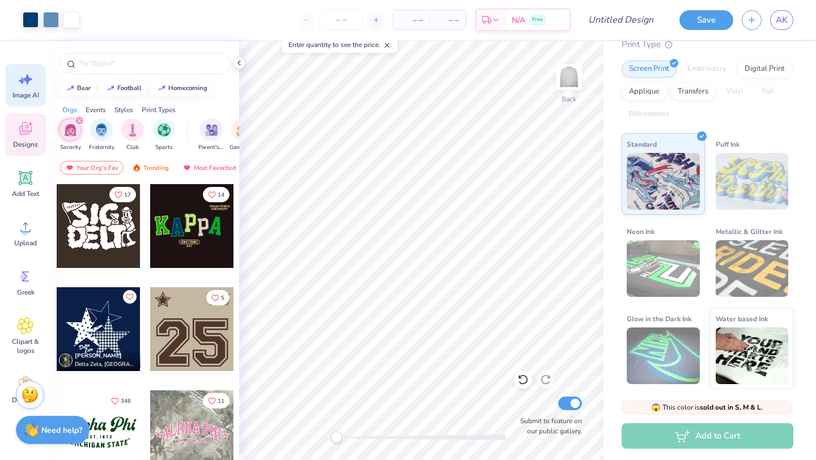
click at [24, 90] on div "Image AI" at bounding box center [25, 85] width 41 height 43
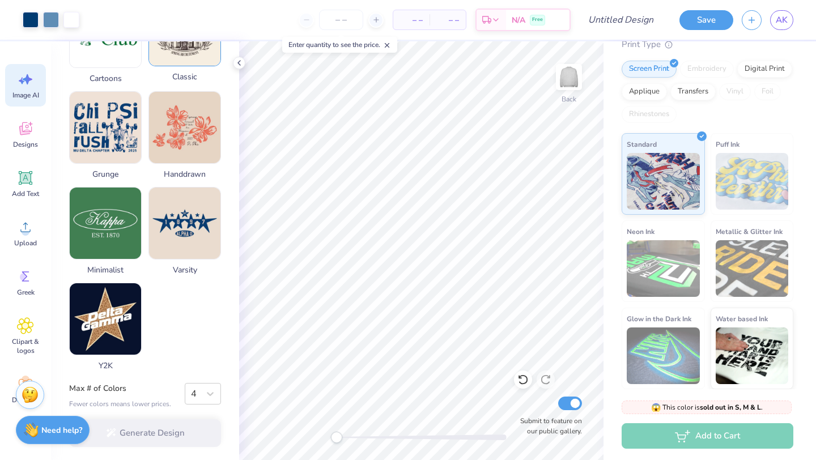
scroll to position [518, 0]
